Goal: Navigation & Orientation: Find specific page/section

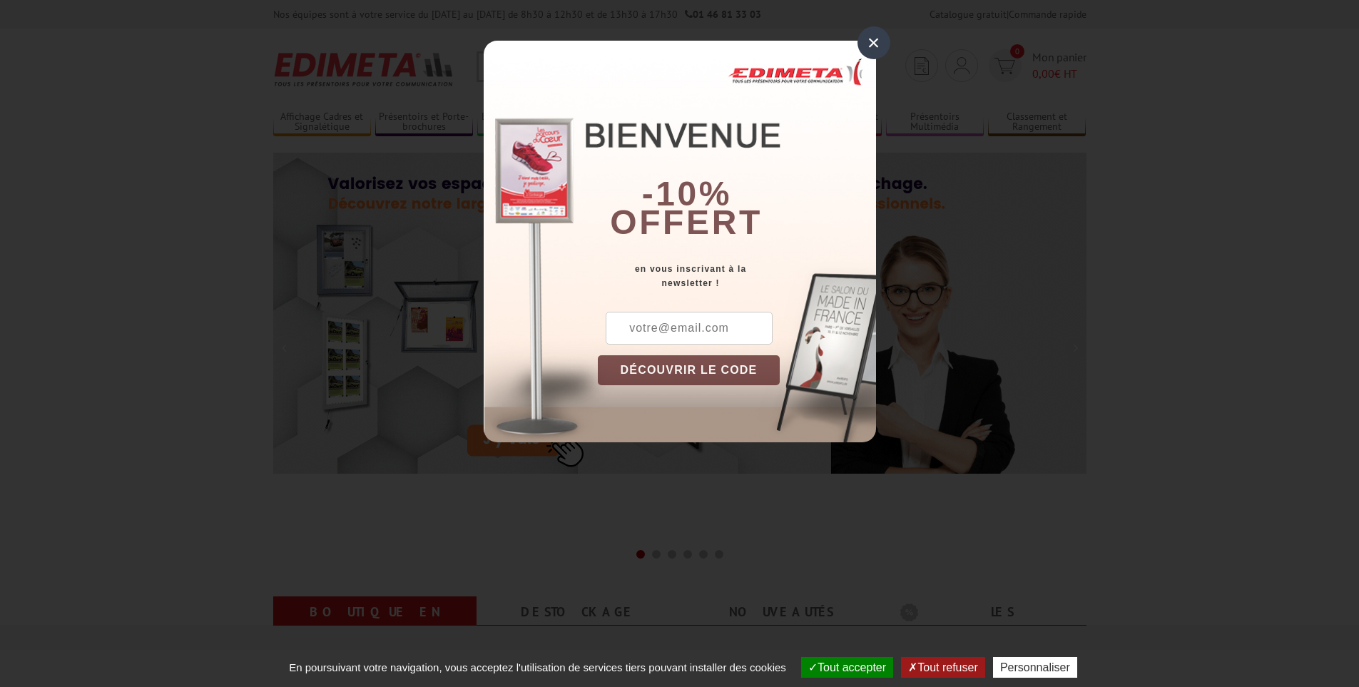
click at [870, 39] on div "×" at bounding box center [873, 42] width 33 height 33
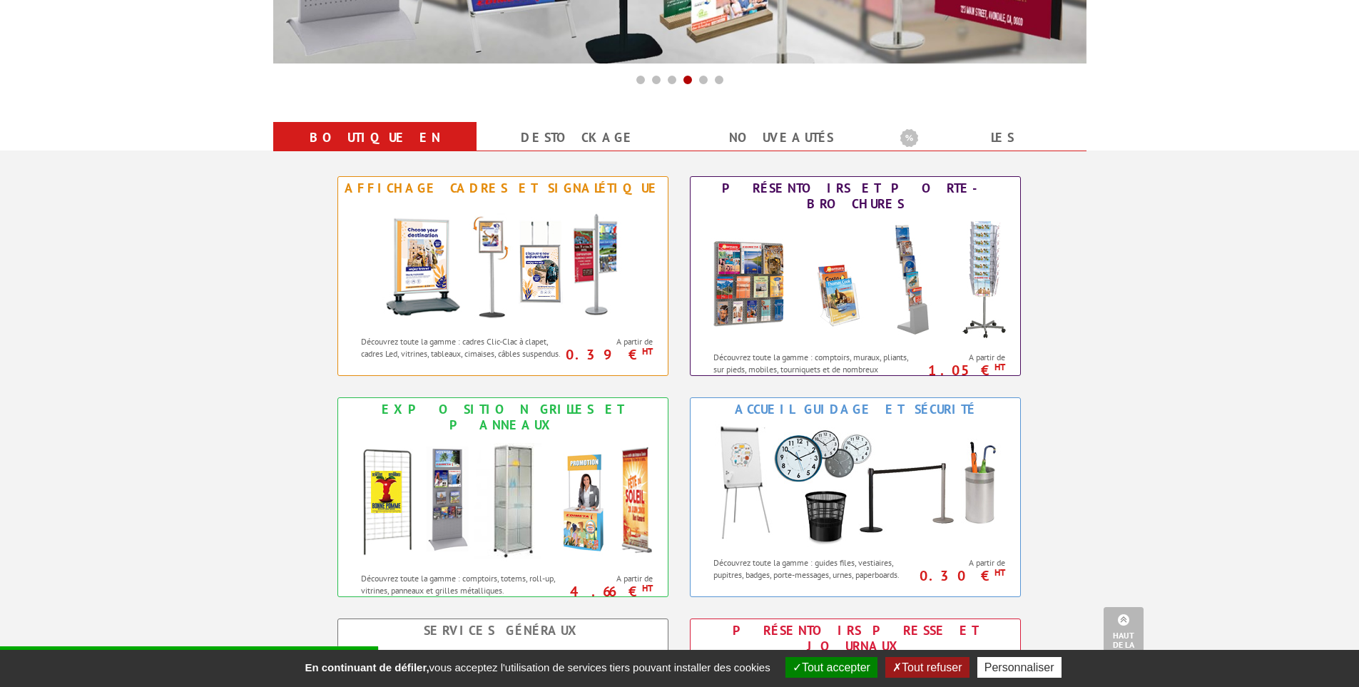
scroll to position [499, 0]
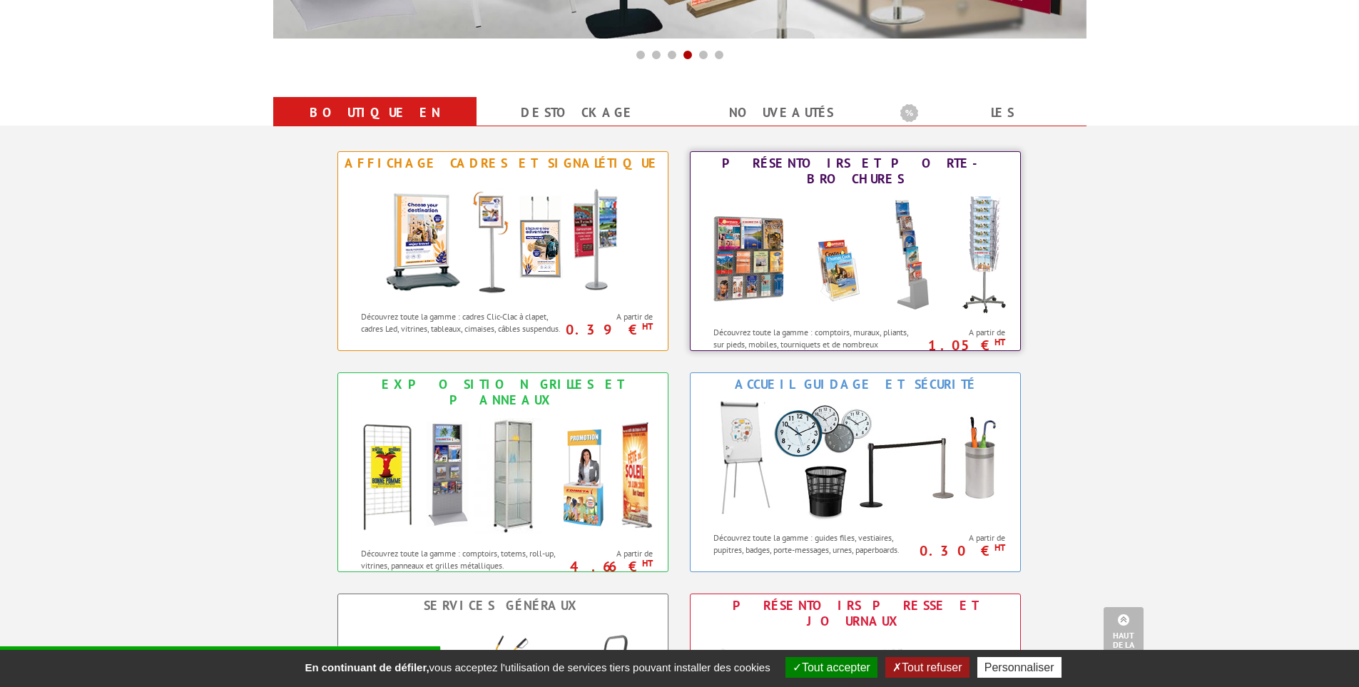
click at [909, 277] on img at bounding box center [855, 254] width 314 height 128
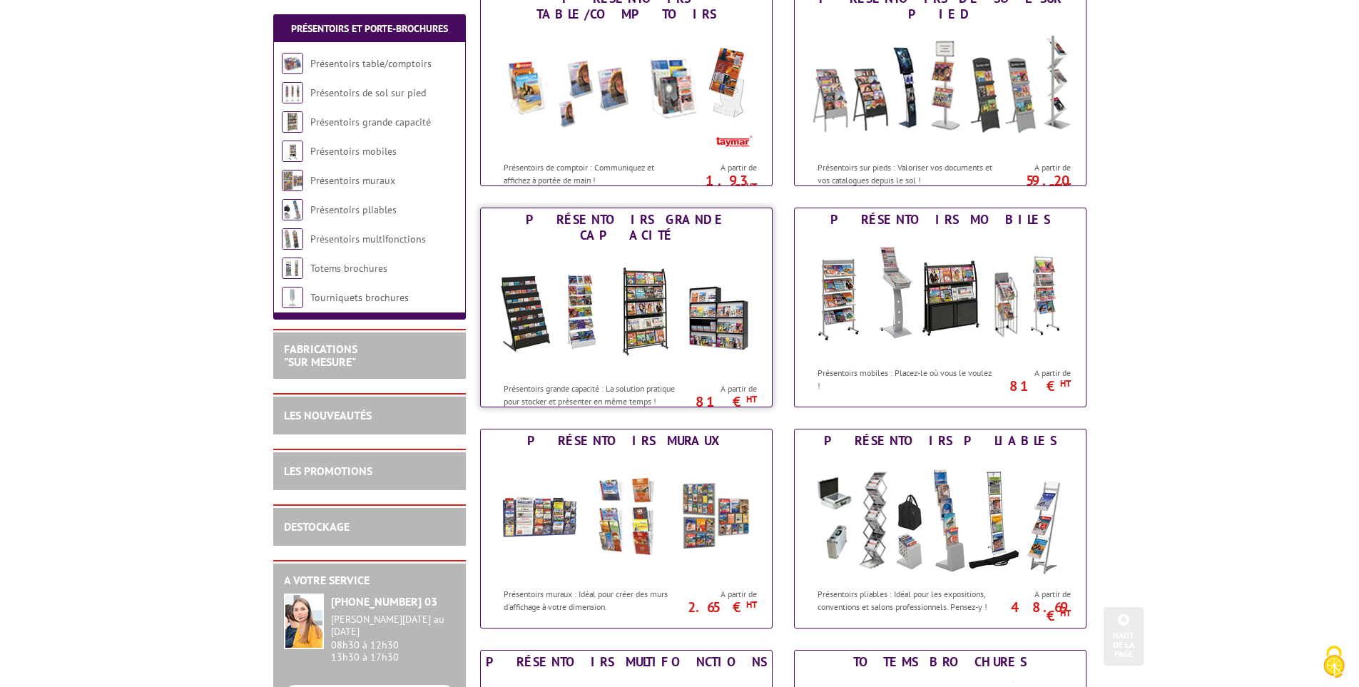
scroll to position [34, 0]
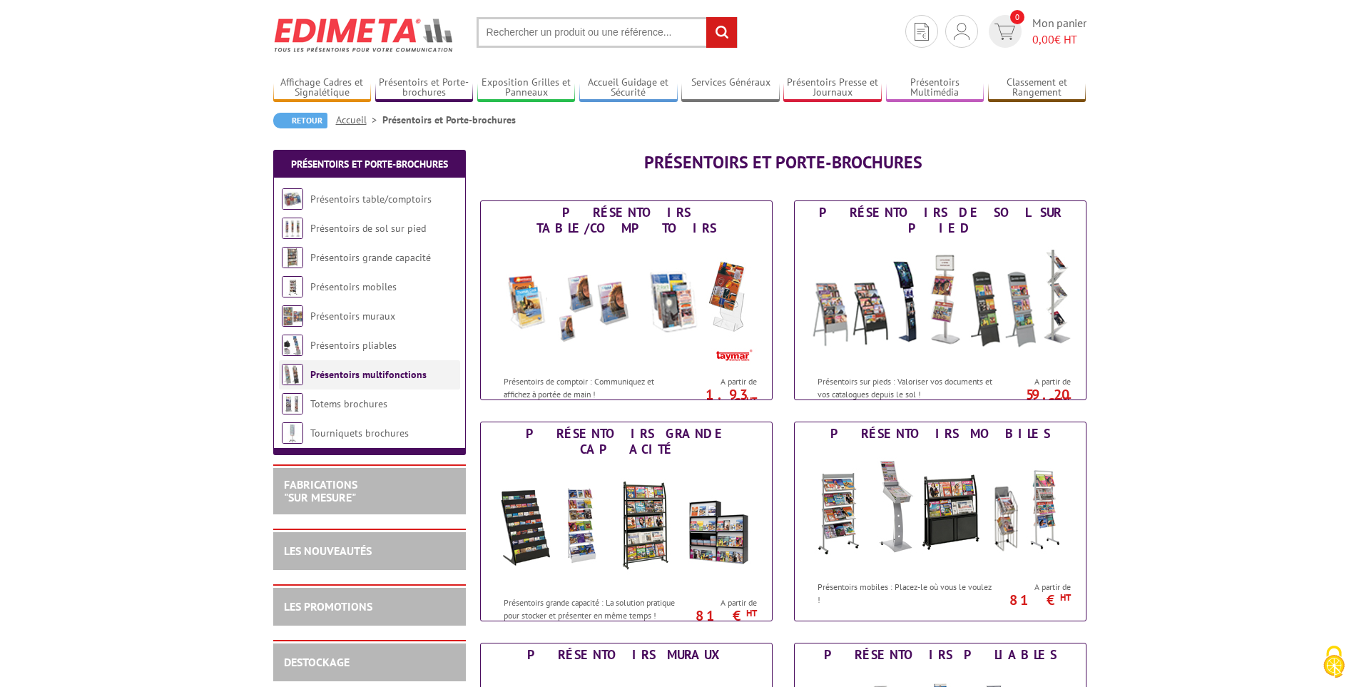
click at [364, 380] on link "Présentoirs multifonctions" at bounding box center [368, 374] width 116 height 13
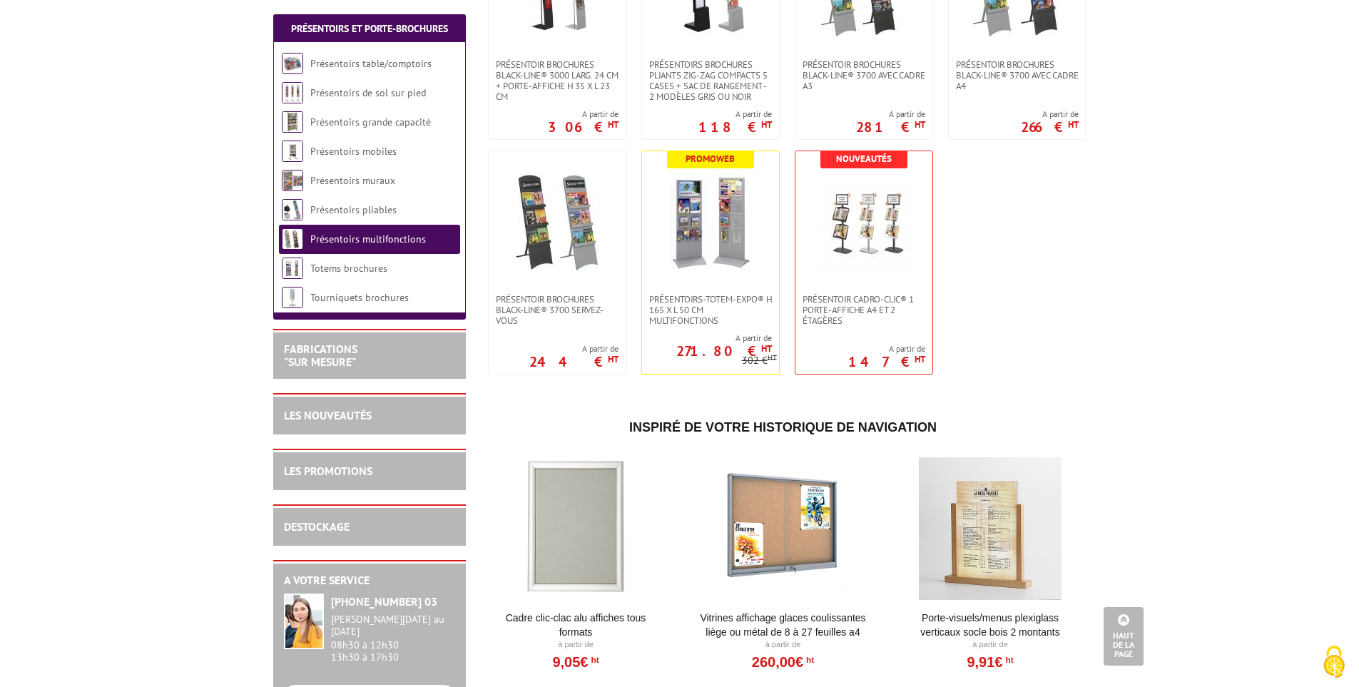
scroll to position [571, 0]
